Goal: Task Accomplishment & Management: Use online tool/utility

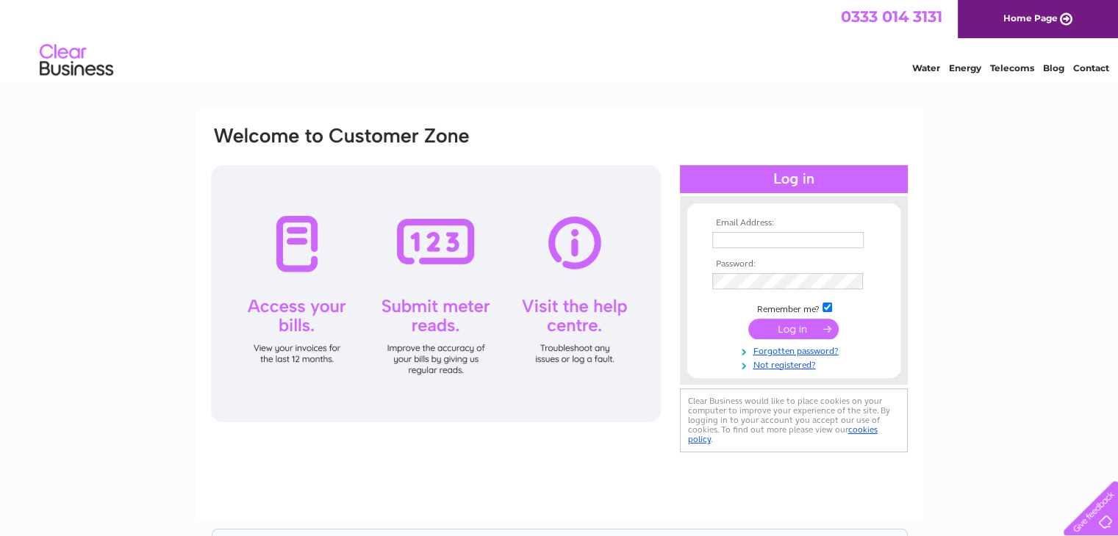
type input "info@ettrickyarndyers.co.uk"
click at [790, 329] on input "submit" at bounding box center [793, 329] width 90 height 21
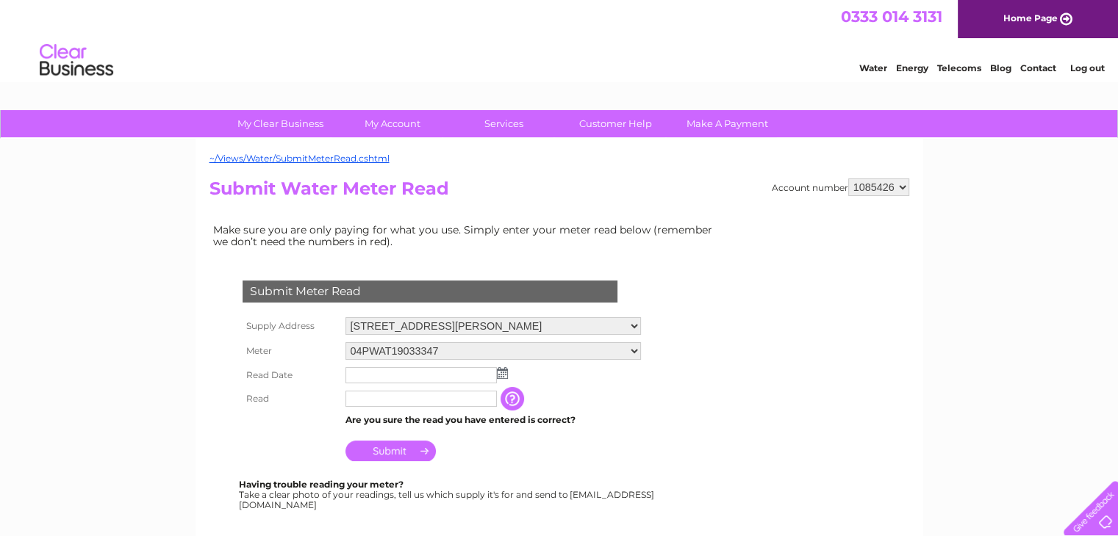
click at [497, 370] on img at bounding box center [502, 373] width 11 height 12
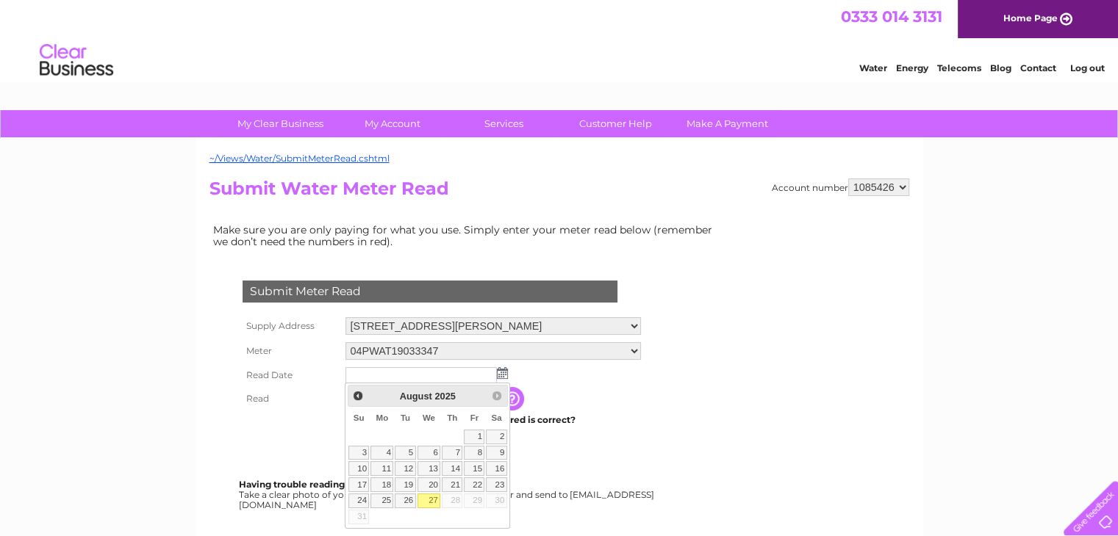
click at [428, 499] on link "27" at bounding box center [429, 501] width 24 height 15
type input "2025/08/27"
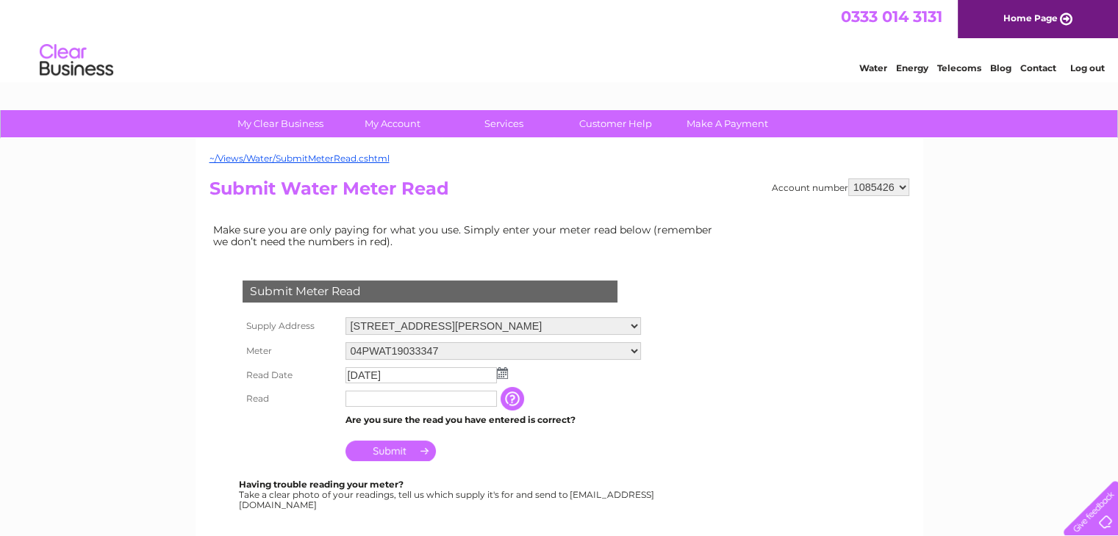
click at [436, 396] on input "text" at bounding box center [420, 399] width 151 height 16
click at [411, 452] on input "Submit" at bounding box center [390, 451] width 90 height 21
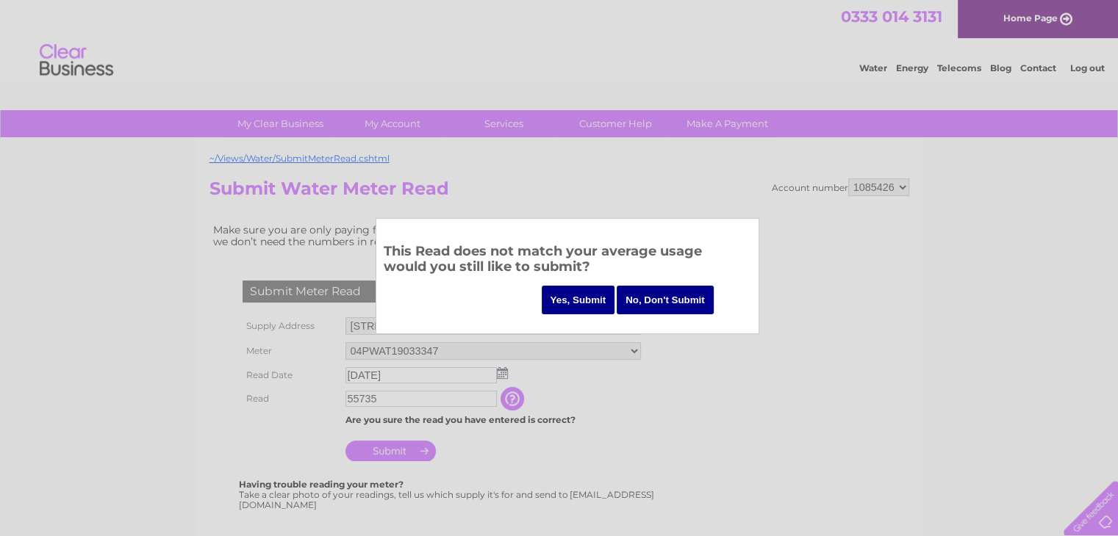
click at [406, 398] on div at bounding box center [559, 268] width 1118 height 536
click at [680, 302] on input "No, Don't Submit" at bounding box center [664, 300] width 97 height 29
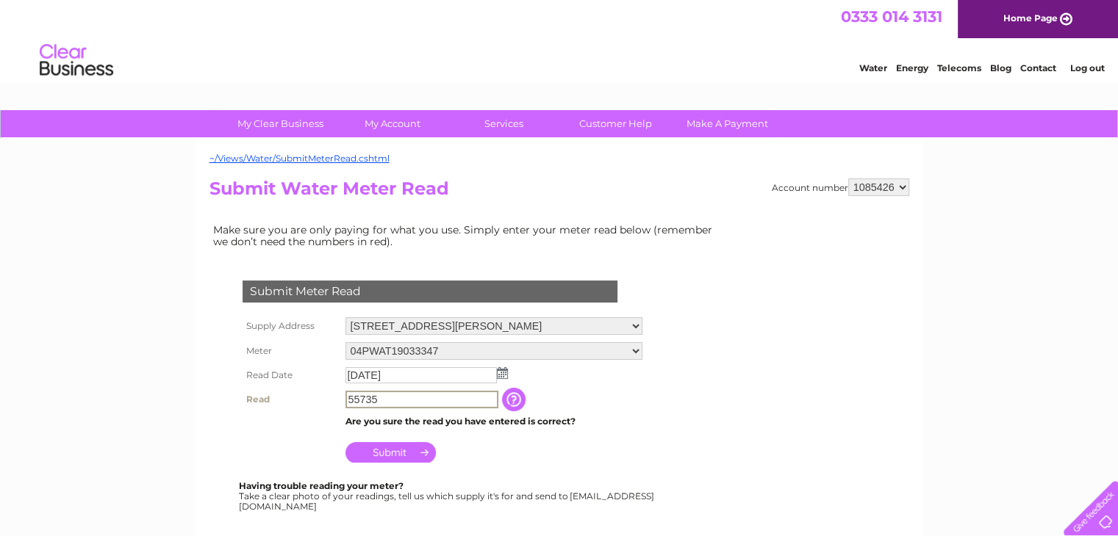
click at [385, 397] on input "55735" at bounding box center [421, 400] width 153 height 18
type input "5"
type input "055735"
click at [406, 450] on input "Submit" at bounding box center [390, 451] width 90 height 21
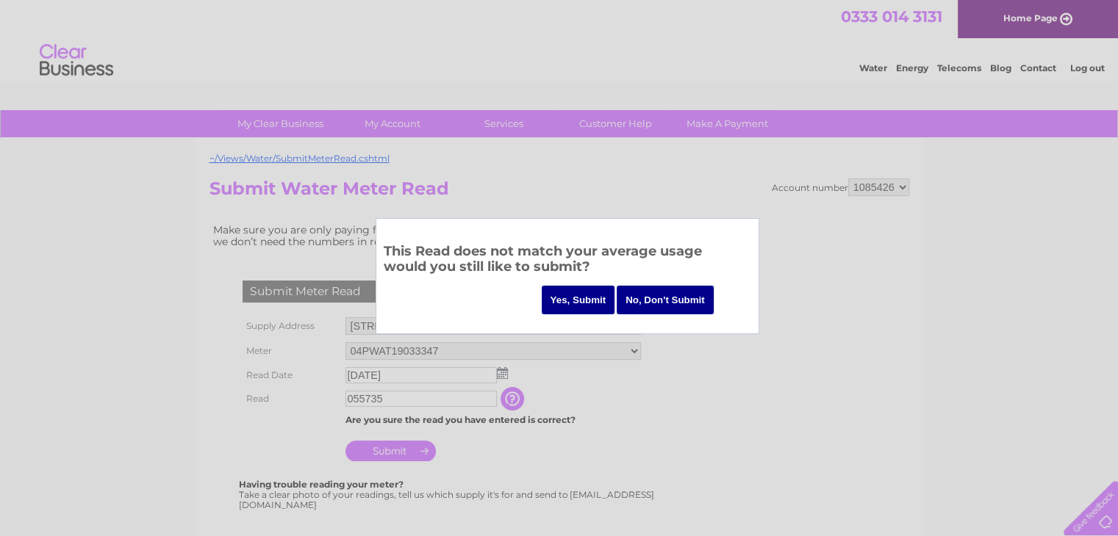
click at [589, 298] on input "Yes, Submit" at bounding box center [578, 300] width 73 height 29
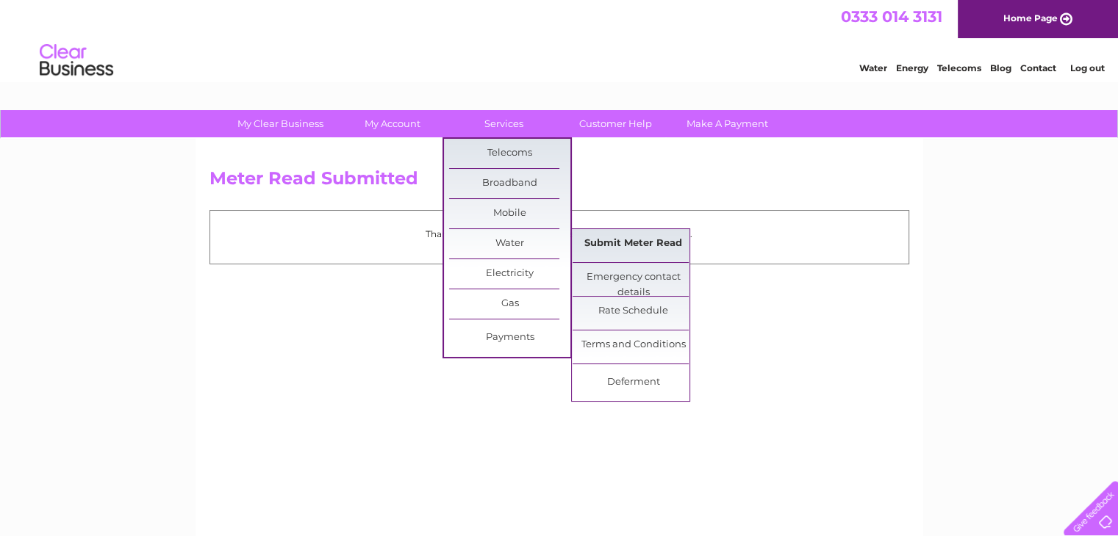
click at [600, 248] on link "Submit Meter Read" at bounding box center [632, 243] width 121 height 29
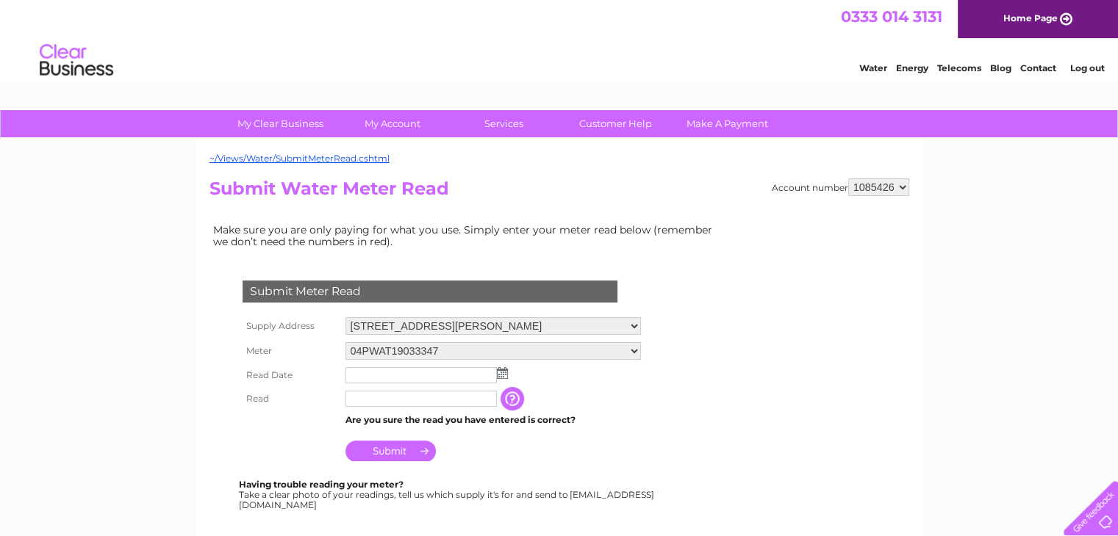
click at [630, 348] on select "04PWAT19033347 06ELSTER17T346354" at bounding box center [492, 351] width 295 height 18
select select "331682"
click at [345, 342] on select "04PWAT19033347 06ELSTER17T346354" at bounding box center [492, 351] width 295 height 19
click at [500, 374] on img at bounding box center [502, 373] width 11 height 12
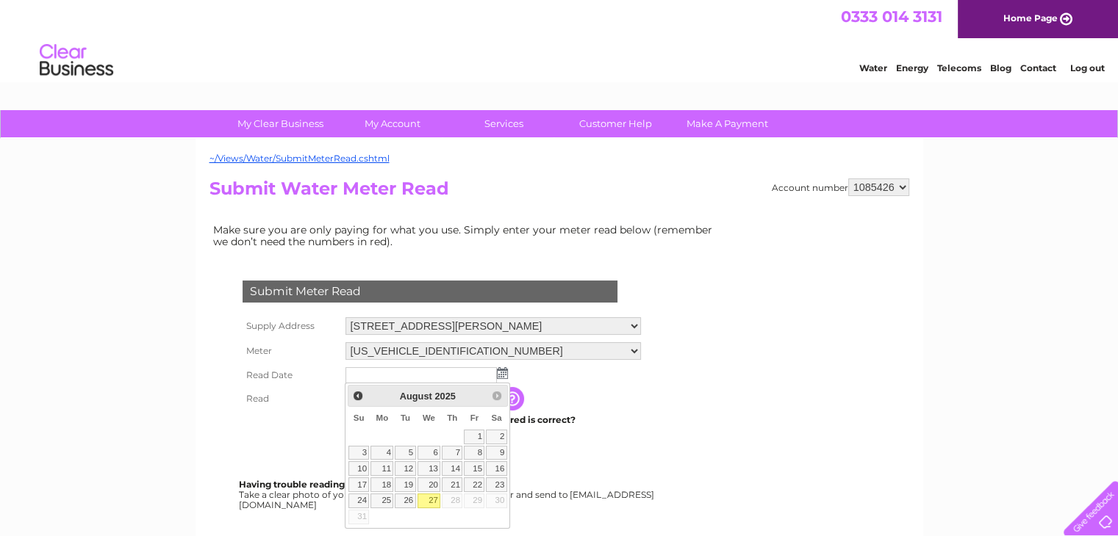
click at [428, 500] on link "27" at bounding box center [429, 501] width 24 height 15
type input "[DATE]"
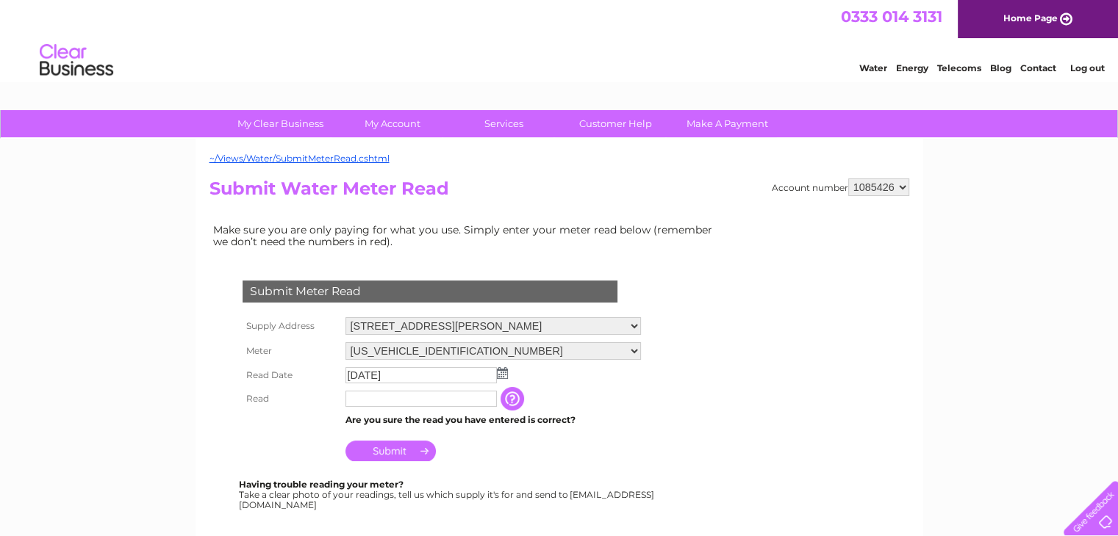
click at [414, 398] on input "text" at bounding box center [420, 399] width 151 height 16
type input "01438"
click at [406, 456] on input "Submit" at bounding box center [390, 451] width 90 height 21
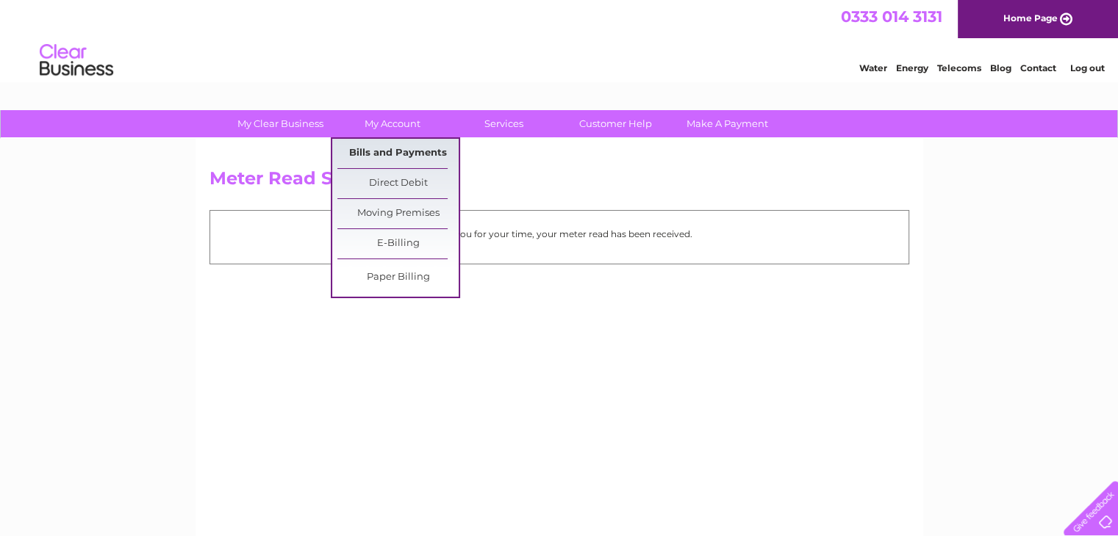
click at [395, 148] on link "Bills and Payments" at bounding box center [397, 153] width 121 height 29
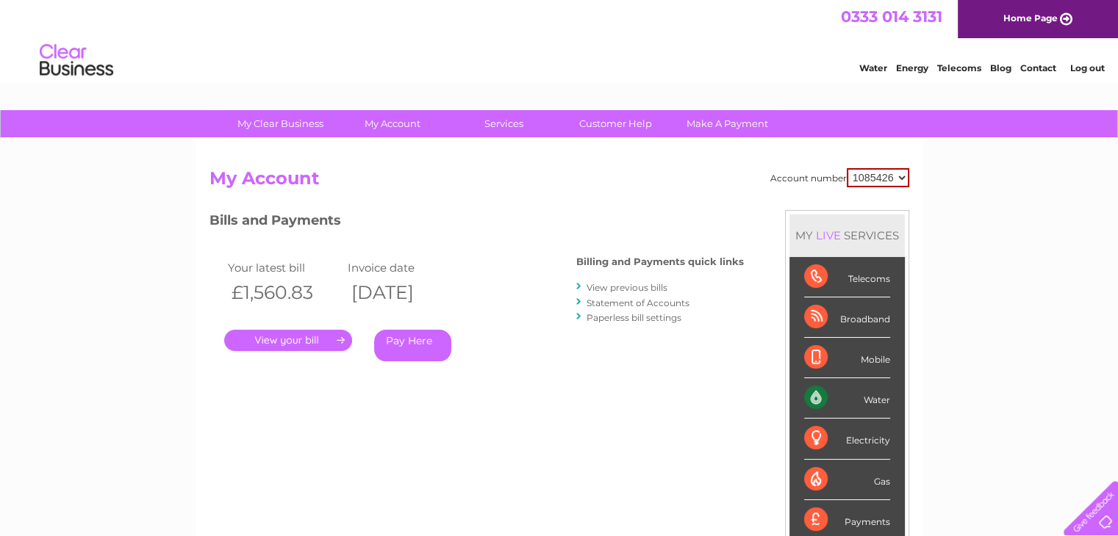
click at [306, 342] on link "." at bounding box center [288, 340] width 128 height 21
